Goal: Information Seeking & Learning: Learn about a topic

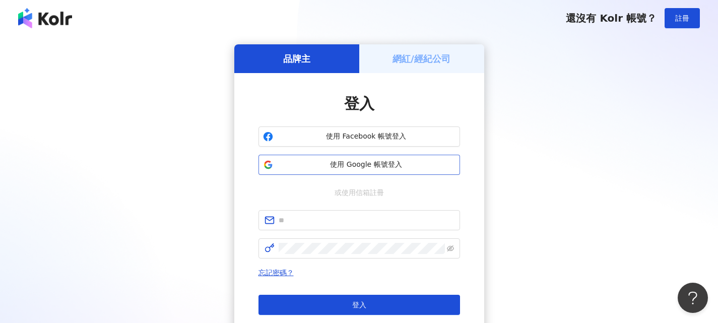
click at [372, 166] on span "使用 Google 帳號登入" at bounding box center [366, 165] width 178 height 10
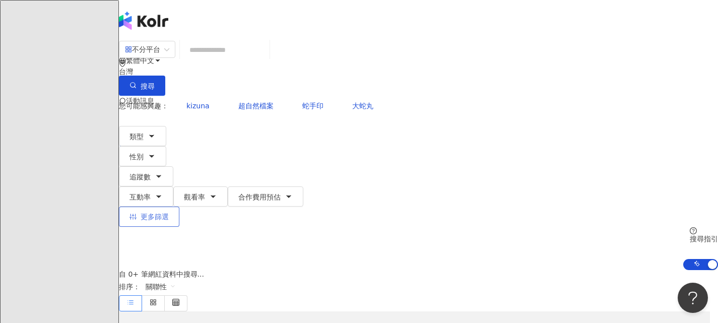
click at [169, 213] on span "更多篩選" at bounding box center [155, 217] width 28 height 8
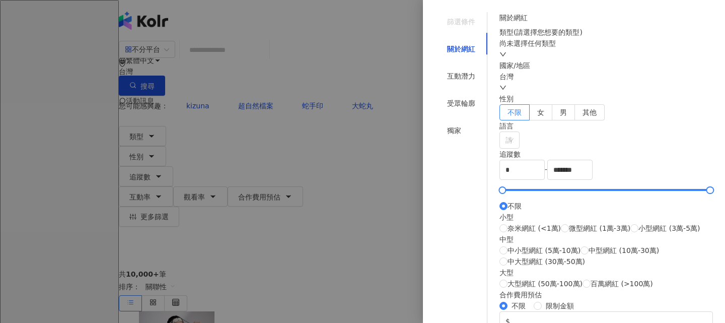
click at [575, 49] on div "尚未選擇任何類型" at bounding box center [607, 43] width 214 height 11
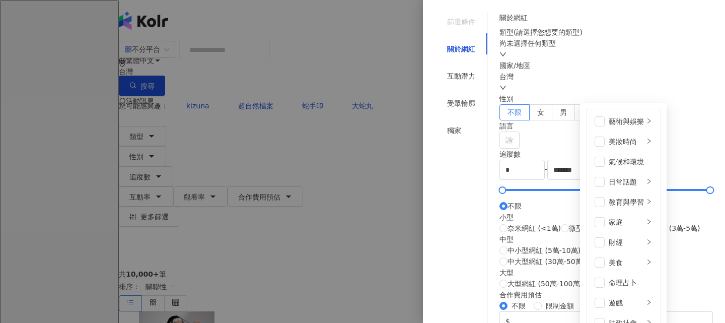
click at [641, 29] on div "關於網紅 類型 ( 請選擇您想要的類型 ) 尚未選擇任何類型 藝術與娛樂 美妝時尚 氣候和環境 日常話題 教育與學習 家庭 財經 美食 命理占卜 遊戲 法政社…" at bounding box center [607, 203] width 214 height 382
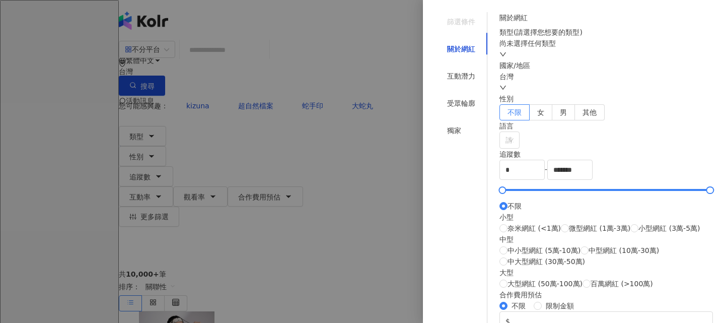
click at [582, 60] on div "尚未選擇任何類型" at bounding box center [607, 49] width 214 height 22
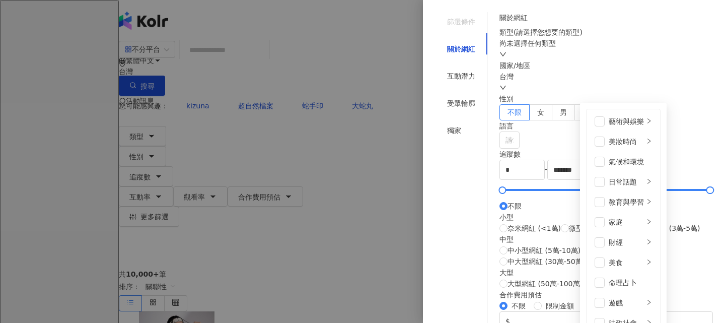
click at [674, 38] on div "類型 ( 請選擇您想要的類型 )" at bounding box center [607, 32] width 214 height 11
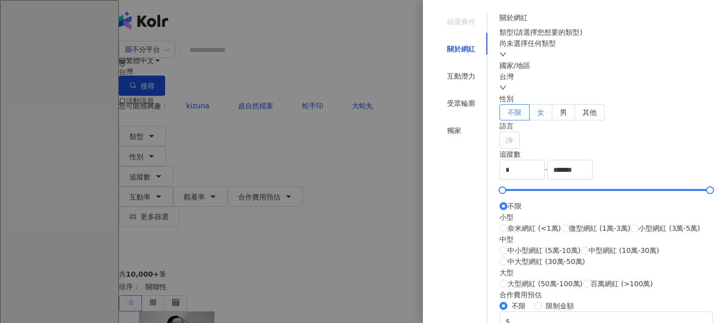
click at [545, 116] on span "女" at bounding box center [541, 112] width 7 height 8
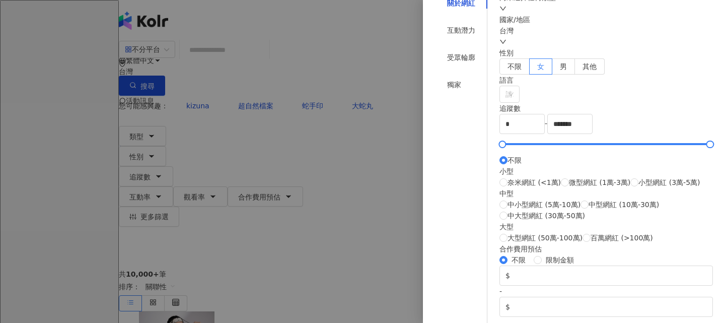
scroll to position [101, 0]
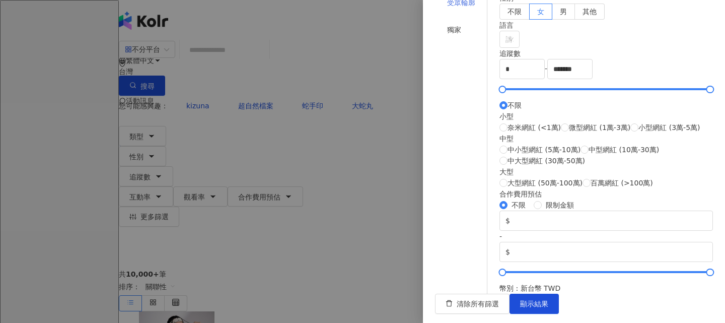
click at [466, 12] on div "受眾輪廓" at bounding box center [461, 2] width 52 height 19
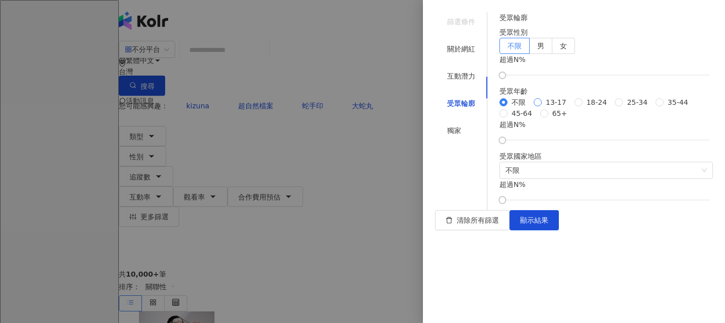
click at [542, 97] on span "13-17" at bounding box center [556, 102] width 29 height 11
drag, startPoint x: 520, startPoint y: 228, endPoint x: 600, endPoint y: 228, distance: 79.6
click at [597, 143] on div at bounding box center [594, 141] width 6 height 6
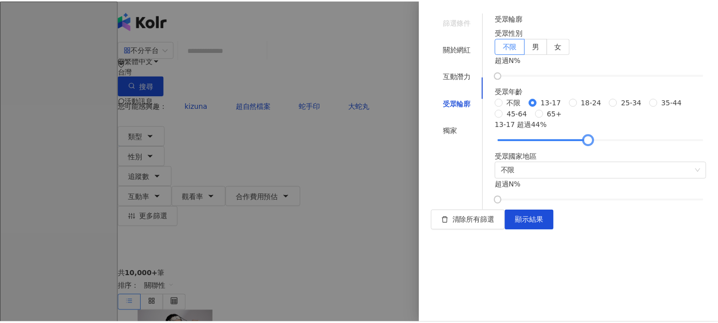
scroll to position [166, 0]
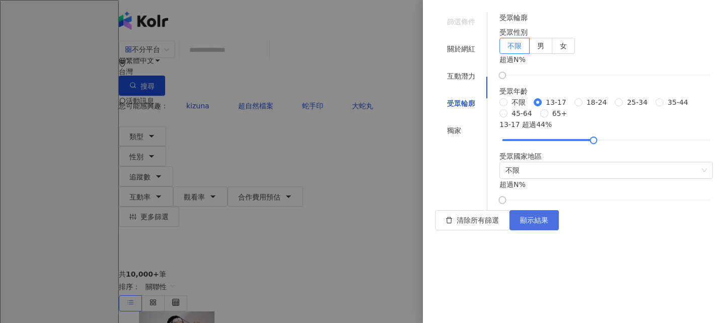
click at [549, 224] on span "顯示結果" at bounding box center [534, 220] width 28 height 8
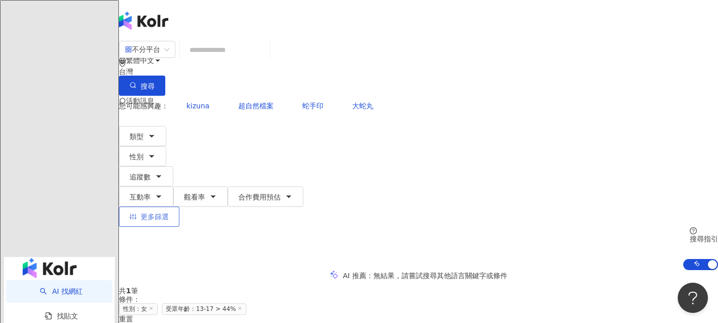
click at [169, 213] on span "更多篩選" at bounding box center [155, 217] width 28 height 8
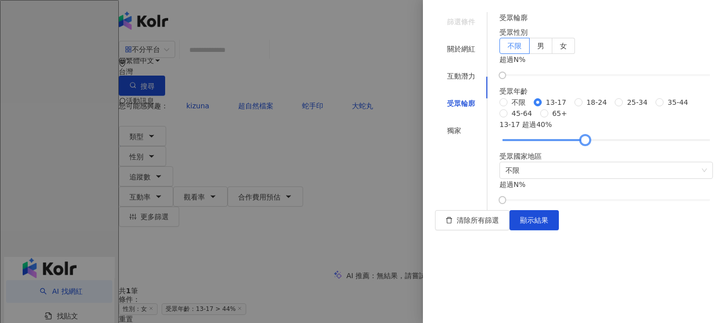
drag, startPoint x: 602, startPoint y: 165, endPoint x: 594, endPoint y: 165, distance: 7.6
click at [588, 143] on div at bounding box center [586, 141] width 6 height 6
click at [567, 50] on span "女" at bounding box center [563, 46] width 7 height 8
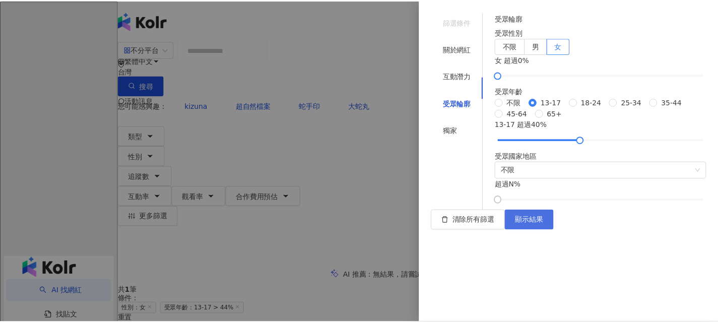
scroll to position [101, 0]
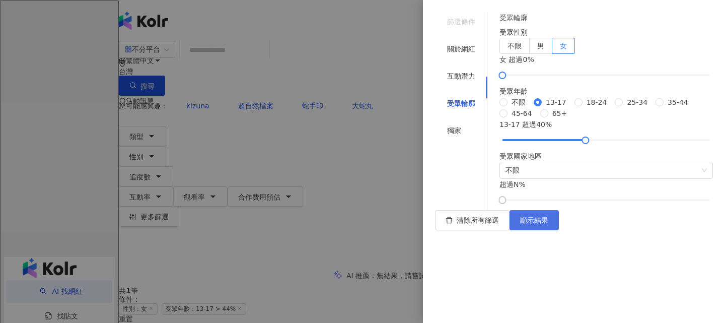
click at [559, 230] on button "顯示結果" at bounding box center [534, 220] width 49 height 20
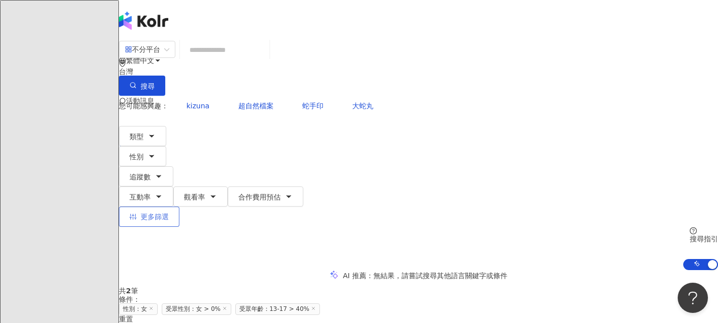
click at [169, 213] on span "更多篩選" at bounding box center [155, 217] width 28 height 8
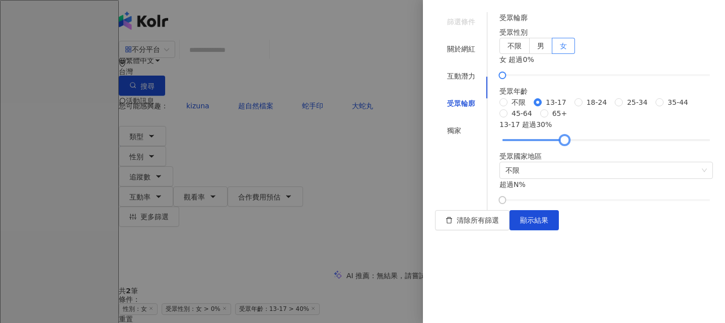
drag, startPoint x: 593, startPoint y: 231, endPoint x: 575, endPoint y: 232, distance: 18.1
click at [568, 143] on div at bounding box center [565, 141] width 6 height 6
click at [549, 224] on span "顯示結果" at bounding box center [534, 220] width 28 height 8
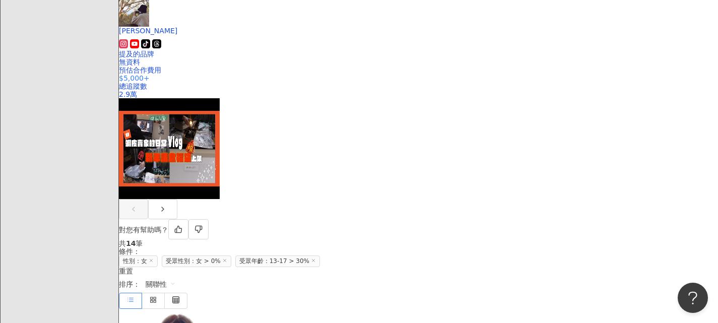
scroll to position [302, 0]
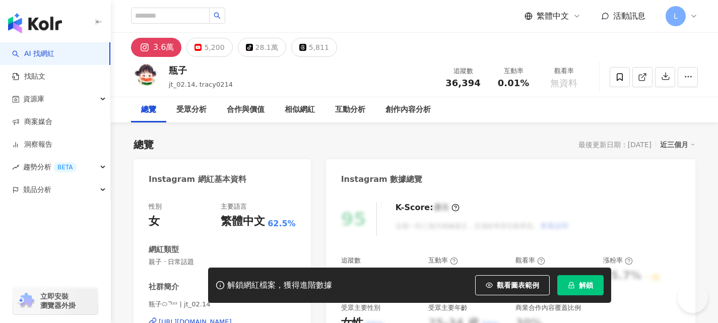
click at [581, 282] on span "解鎖" at bounding box center [586, 285] width 14 height 8
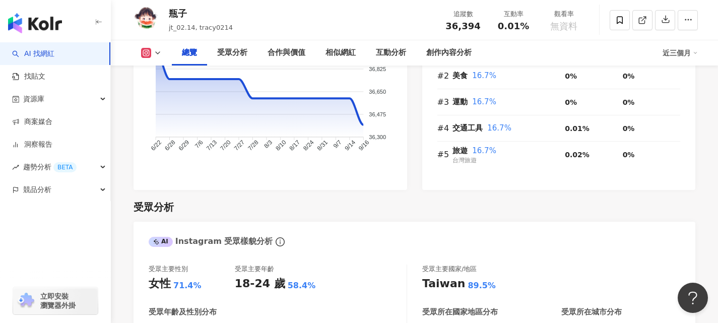
scroll to position [907, 0]
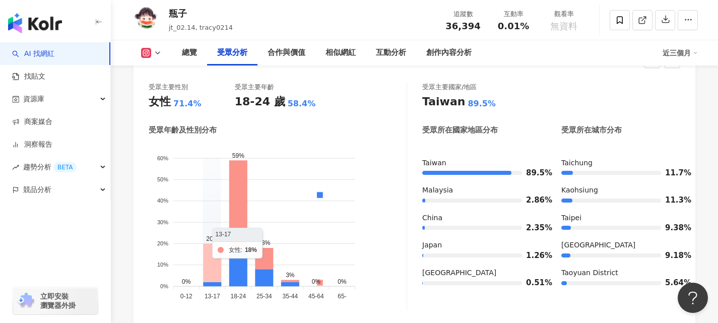
click at [208, 267] on icon at bounding box center [212, 262] width 18 height 38
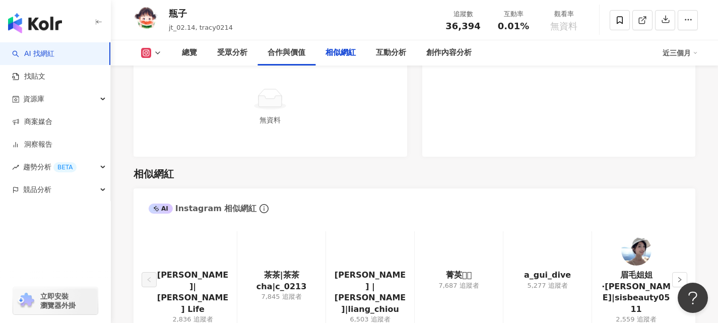
scroll to position [1652, 0]
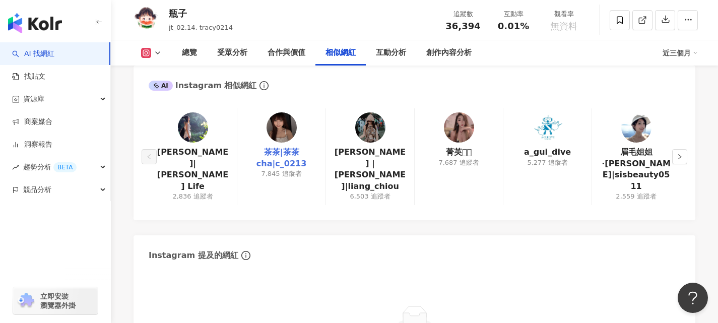
click at [278, 152] on link "茶茶|茶茶cha|c_0213" at bounding box center [281, 158] width 72 height 23
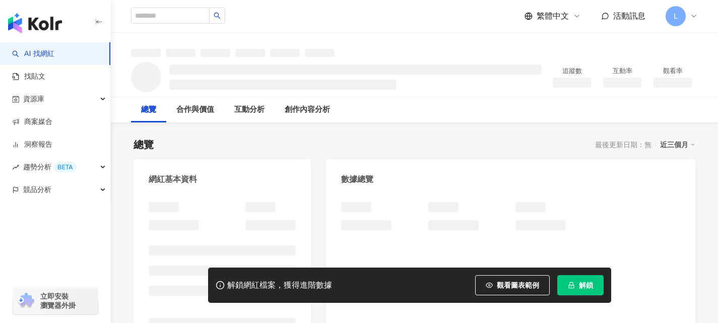
click at [567, 284] on button "解鎖" at bounding box center [580, 285] width 46 height 20
